Goal: Obtain resource: Obtain resource

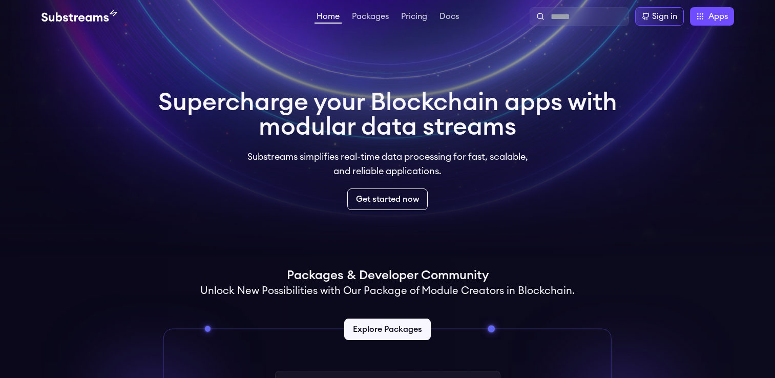
scroll to position [306, 0]
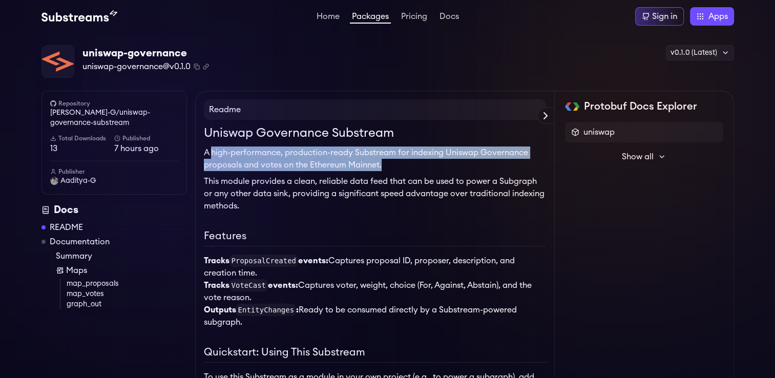
drag, startPoint x: 212, startPoint y: 149, endPoint x: 412, endPoint y: 161, distance: 200.2
click at [412, 161] on p "A high-performance, production-ready Substream for indexing Uniswap Governance …" at bounding box center [375, 159] width 342 height 25
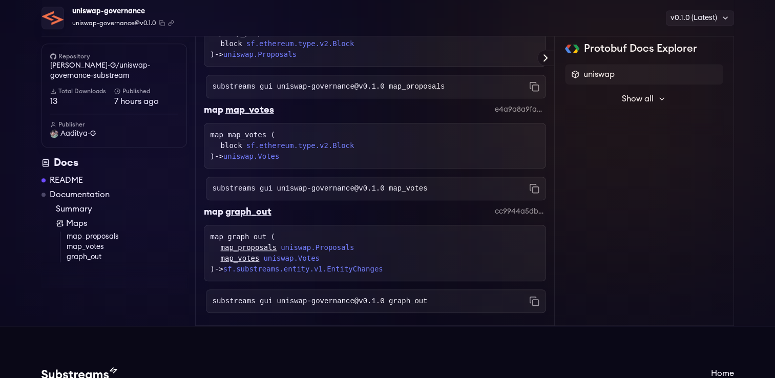
scroll to position [997, 0]
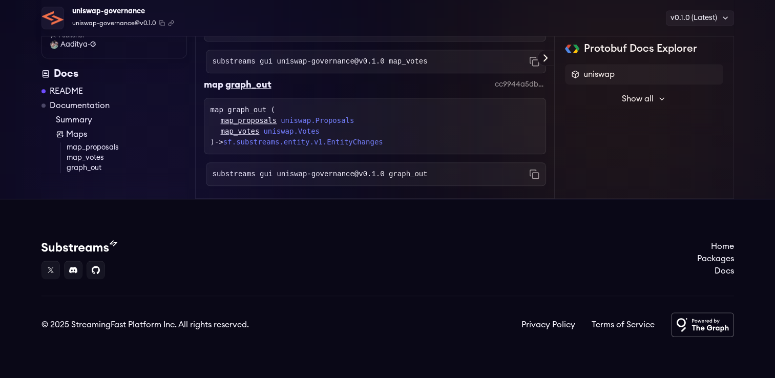
click at [225, 177] on code "substreams gui uniswap-governance@v0.1.0 graph_out" at bounding box center [320, 174] width 215 height 10
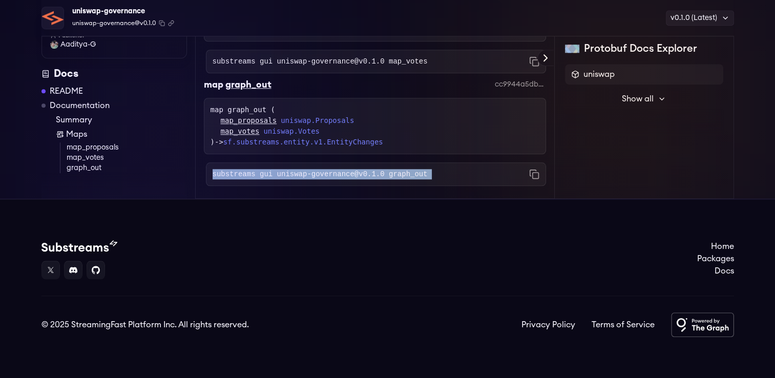
click at [225, 177] on code "substreams gui uniswap-governance@v0.1.0 graph_out" at bounding box center [320, 174] width 215 height 10
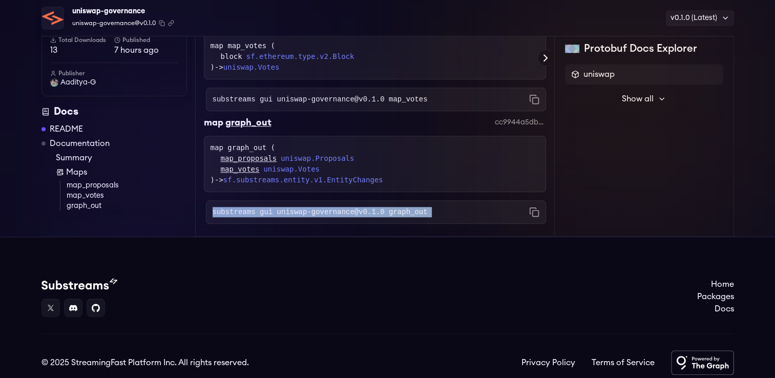
scroll to position [921, 0]
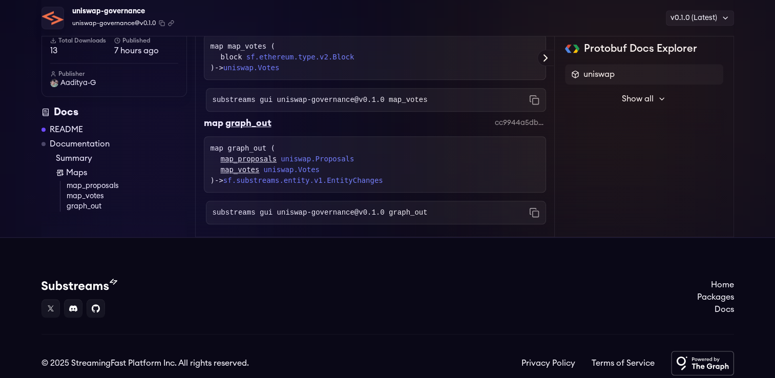
click at [259, 176] on div "map graph_out ( map_proposals uniswap.Proposals map_votes uniswap.Votes ) -> sf…" at bounding box center [375, 164] width 342 height 56
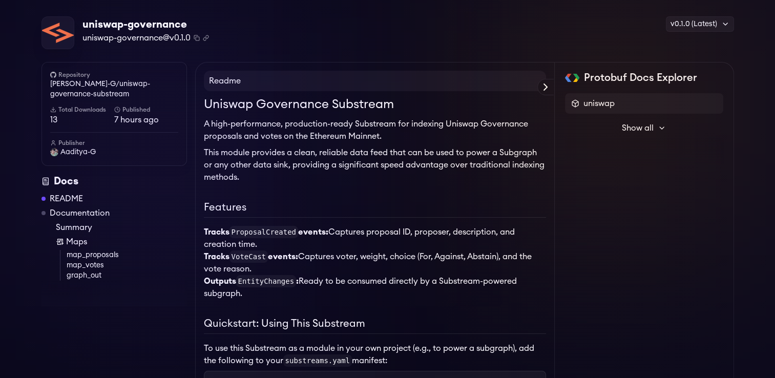
scroll to position [0, 0]
